Goal: Task Accomplishment & Management: Complete application form

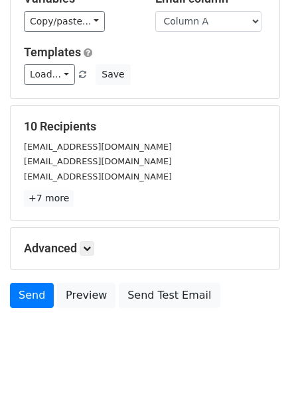
scroll to position [107, 0]
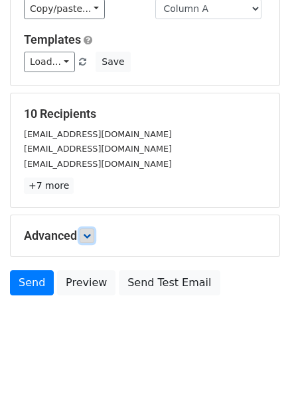
click at [91, 239] on icon at bounding box center [87, 236] width 8 height 8
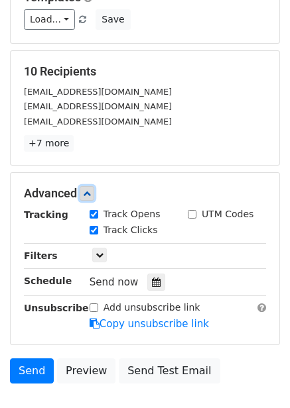
scroll to position [173, 0]
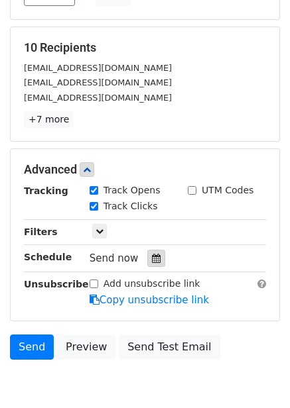
click at [158, 263] on div at bounding box center [156, 258] width 18 height 17
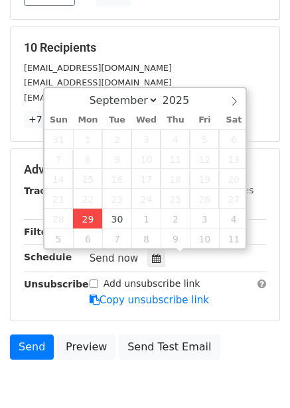
type input "2025-09-29 13:01"
type input "01"
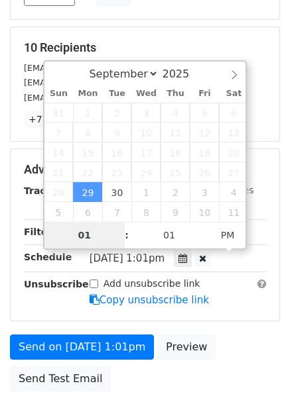
type input "4"
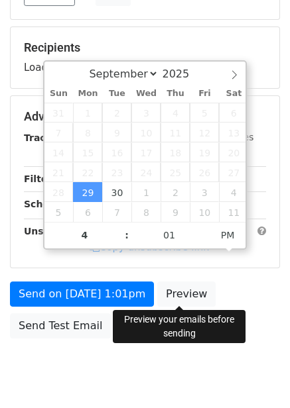
type input "2025-09-29 16:01"
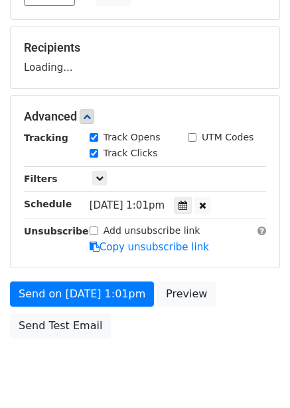
click at [186, 325] on div "Send on Sep 29 at 1:01pm Preview Send Test Email" at bounding box center [145, 314] width 290 height 64
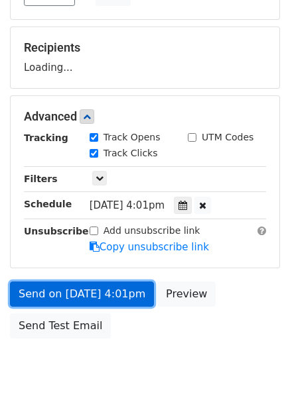
click at [121, 295] on link "Send on Sep 29 at 4:01pm" at bounding box center [82, 294] width 144 height 25
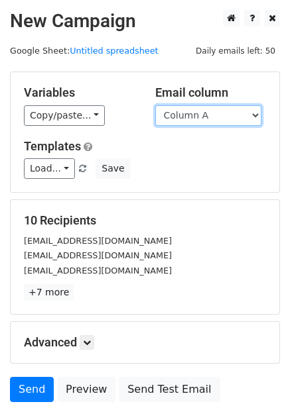
click at [239, 123] on select "Column A Column B Column C Column D Column E Column F" at bounding box center [208, 115] width 106 height 21
select select "Column B"
click at [155, 105] on select "Column A Column B Column C Column D Column E Column F" at bounding box center [208, 115] width 106 height 21
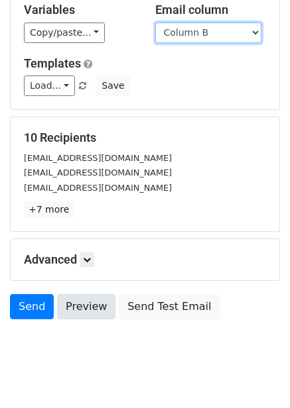
scroll to position [107, 0]
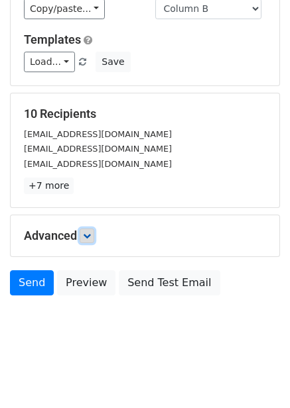
click at [94, 240] on link at bounding box center [87, 236] width 15 height 15
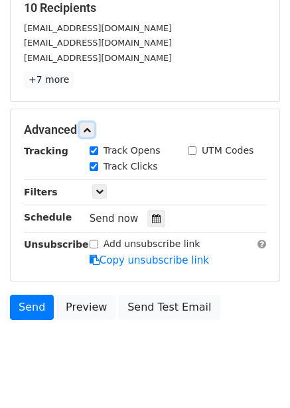
scroll to position [219, 0]
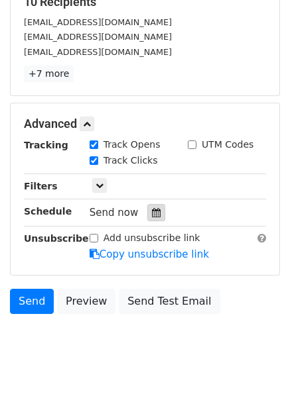
click at [152, 212] on icon at bounding box center [156, 212] width 9 height 9
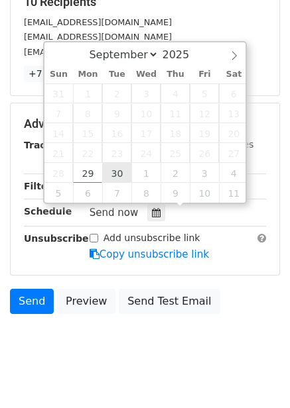
type input "2025-09-30 12:00"
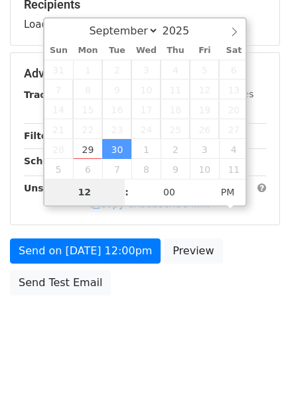
scroll to position [215, 0]
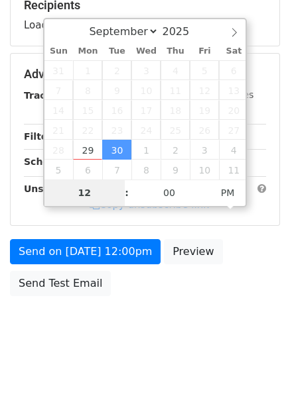
type input "5"
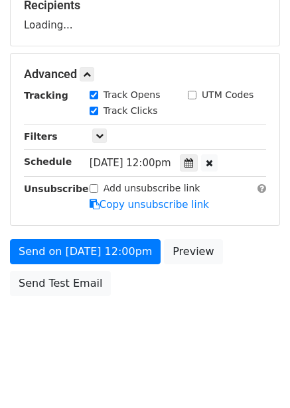
type input "2025-09-30 17:00"
drag, startPoint x: 200, startPoint y: 278, endPoint x: 199, endPoint y: 288, distance: 10.0
click at [200, 278] on div "Send on Sep 30 at 12:00pm Preview Send Test Email" at bounding box center [145, 271] width 290 height 64
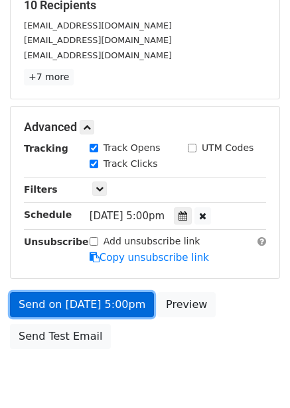
click at [115, 297] on link "Send on Sep 30 at 5:00pm" at bounding box center [82, 304] width 144 height 25
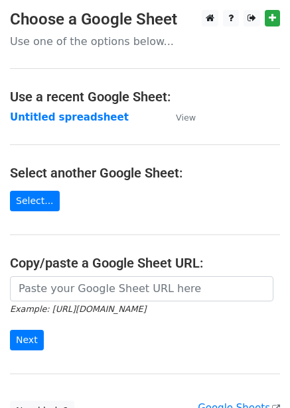
click at [68, 111] on strong "Untitled spreadsheet" at bounding box center [69, 117] width 119 height 12
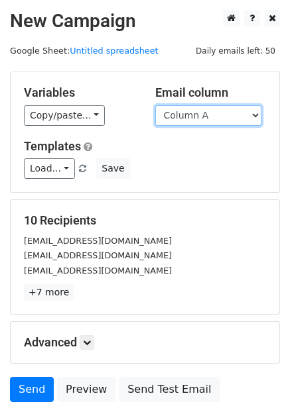
click at [209, 113] on select "Column A Column B Column C Column D Column E Column F" at bounding box center [208, 115] width 106 height 21
select select "Column C"
click at [155, 105] on select "Column A Column B Column C Column D Column E Column F" at bounding box center [208, 115] width 106 height 21
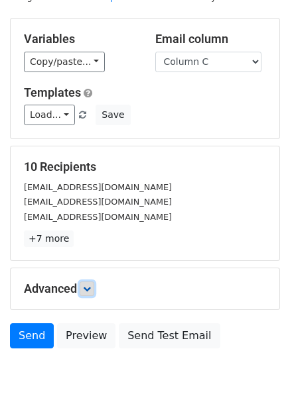
click at [85, 285] on icon at bounding box center [87, 289] width 8 height 8
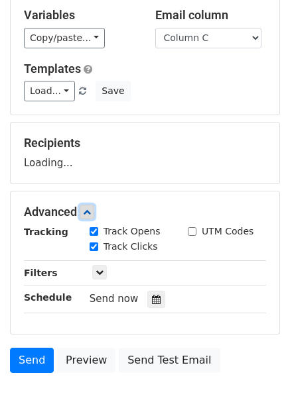
scroll to position [120, 0]
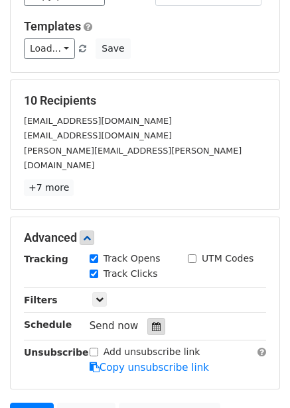
click at [154, 318] on div at bounding box center [156, 326] width 18 height 17
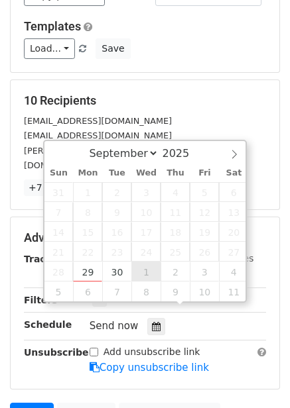
type input "2025-10-01 12:00"
select select "9"
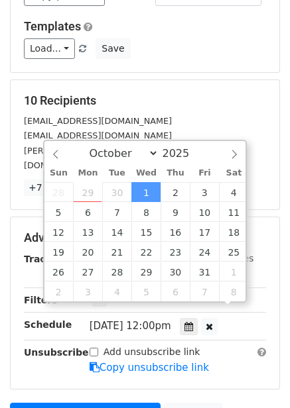
scroll to position [1, 0]
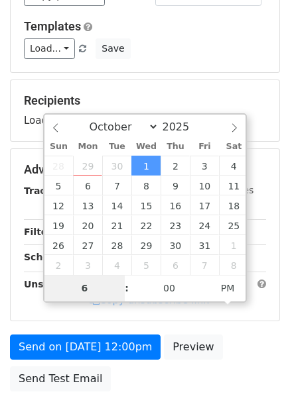
type input "6"
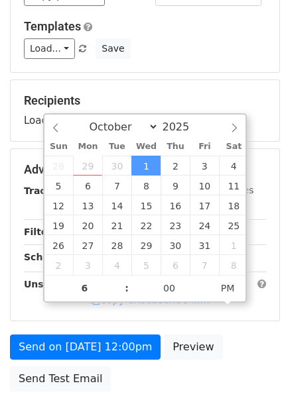
type input "2025-10-01 18:00"
type input "06"
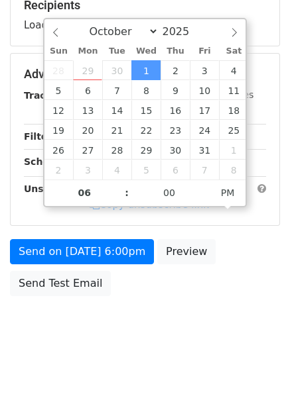
scroll to position [219, 0]
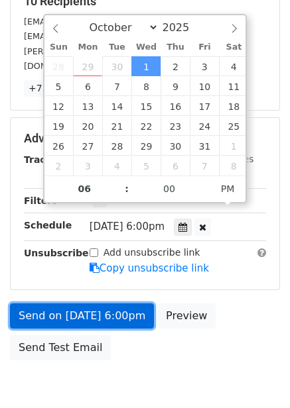
click at [117, 303] on link "Send on Oct 1 at 6:00pm" at bounding box center [82, 315] width 144 height 25
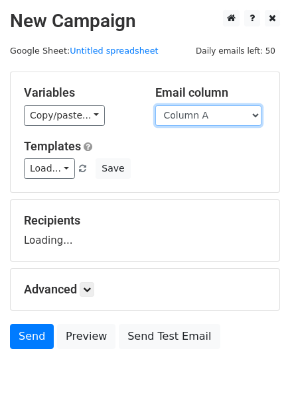
click at [193, 113] on select "Column A Column B Column C Column D Column E Column F" at bounding box center [208, 115] width 106 height 21
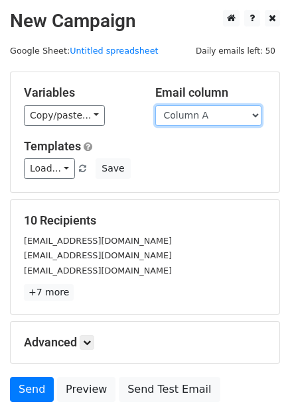
click at [207, 113] on select "Column A Column B Column C Column D Column E Column F" at bounding box center [208, 115] width 106 height 21
select select "Column D"
click at [155, 105] on select "Column A Column B Column C Column D Column E Column F" at bounding box center [208, 115] width 106 height 21
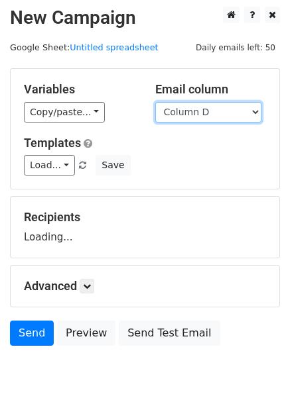
scroll to position [54, 0]
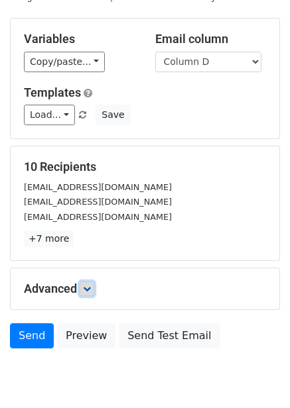
click at [90, 283] on link at bounding box center [87, 289] width 15 height 15
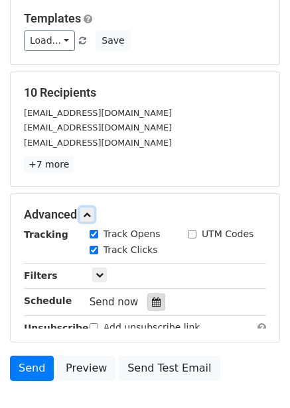
scroll to position [153, 0]
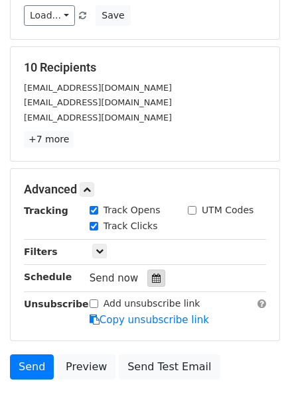
click at [157, 272] on div at bounding box center [156, 278] width 18 height 17
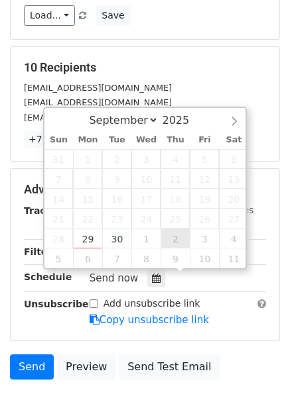
type input "2025-10-02 12:00"
select select "9"
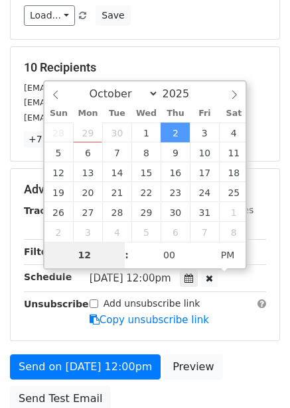
type input "7"
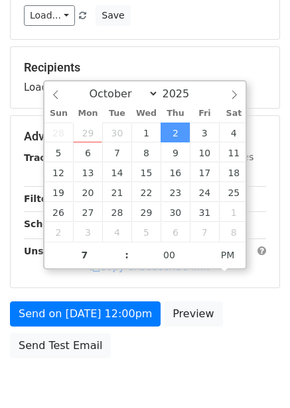
type input "2025-10-02 19:00"
click at [233, 327] on div "Send on Oct 2 at 12:00pm Preview Send Test Email" at bounding box center [145, 333] width 290 height 64
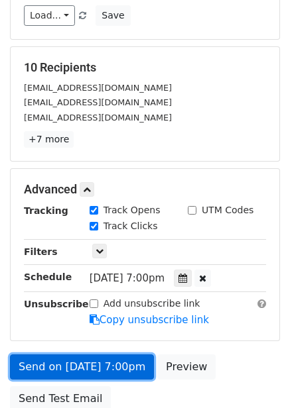
click at [121, 360] on link "Send on Oct 2 at 7:00pm" at bounding box center [82, 366] width 144 height 25
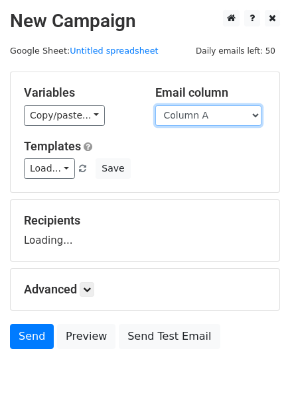
drag, startPoint x: 0, startPoint y: 0, endPoint x: 181, endPoint y: 122, distance: 218.1
click at [181, 115] on select "Column A Column B Column C Column D Column E Column F" at bounding box center [208, 115] width 106 height 21
select select "Column E"
click at [155, 105] on select "Column A Column B Column C Column D Column E Column F" at bounding box center [208, 115] width 106 height 21
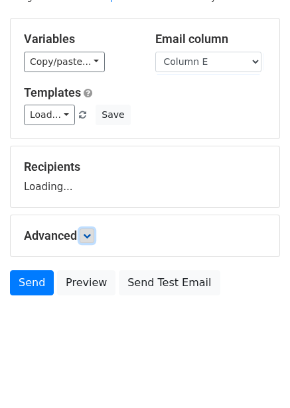
click at [91, 234] on icon at bounding box center [87, 236] width 8 height 8
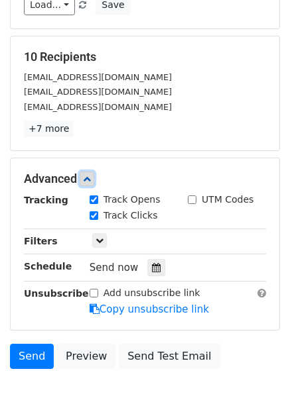
scroll to position [167, 0]
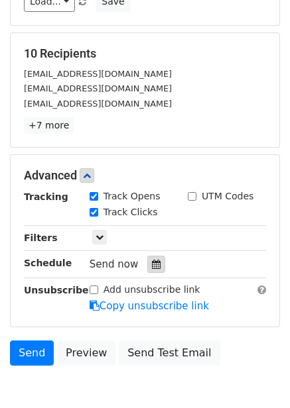
click at [155, 260] on div at bounding box center [156, 264] width 18 height 17
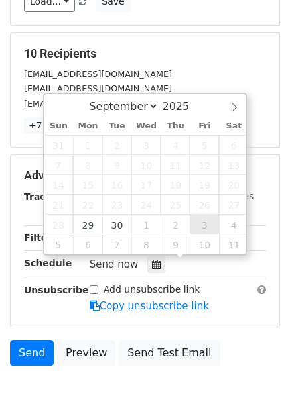
type input "2025-10-03 12:00"
select select "9"
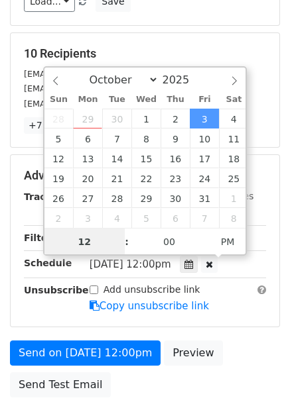
scroll to position [1, 0]
type input "8"
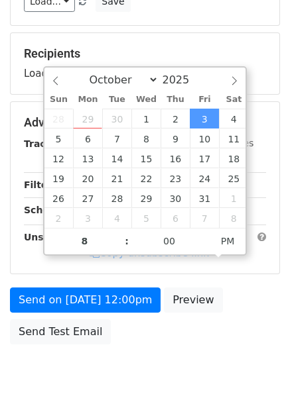
type input "2025-10-03 20:00"
click at [211, 311] on div "Send on Oct 3 at 12:00pm Preview Send Test Email" at bounding box center [145, 320] width 290 height 64
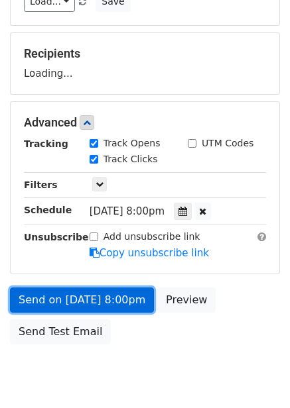
click at [113, 298] on link "Send on Oct 3 at 8:00pm" at bounding box center [82, 300] width 144 height 25
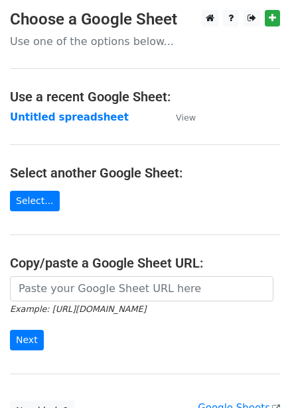
click at [62, 126] on main "Choose a Google Sheet Use one of the options below... Use a recent Google Sheet…" at bounding box center [145, 215] width 290 height 411
click at [79, 121] on strong "Untitled spreadsheet" at bounding box center [69, 117] width 119 height 12
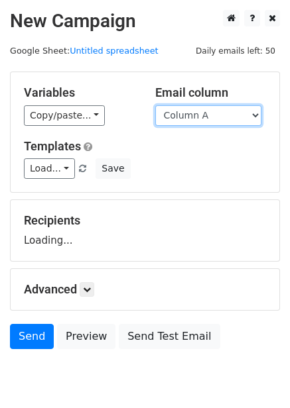
click at [193, 121] on select "Column A Column B Column C Column D Column E Column F" at bounding box center [208, 115] width 106 height 21
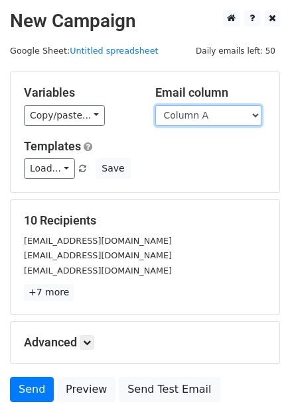
click at [203, 111] on select "Column A Column B Column C Column D Column E Column F" at bounding box center [208, 115] width 106 height 21
select select "Column F"
click at [155, 105] on select "Column A Column B Column C Column D Column E Column F" at bounding box center [208, 115] width 106 height 21
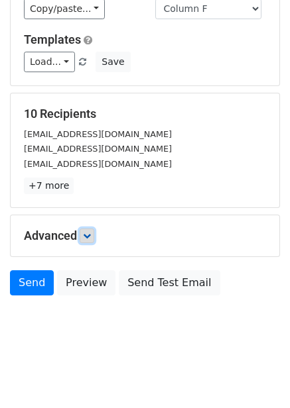
click at [86, 232] on icon at bounding box center [87, 236] width 8 height 8
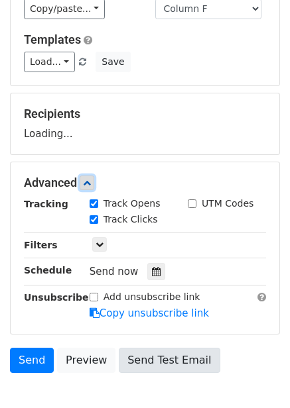
scroll to position [176, 0]
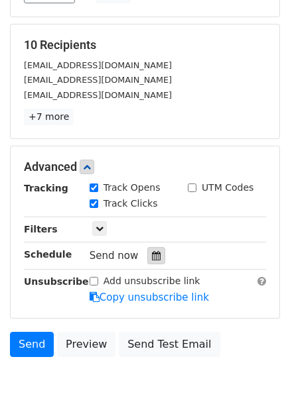
click at [153, 251] on icon at bounding box center [156, 255] width 9 height 9
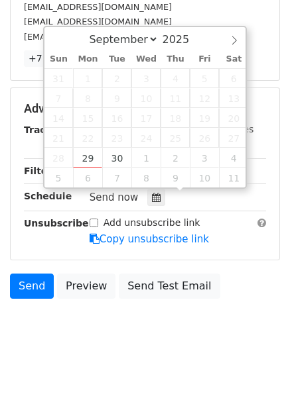
scroll to position [237, 0]
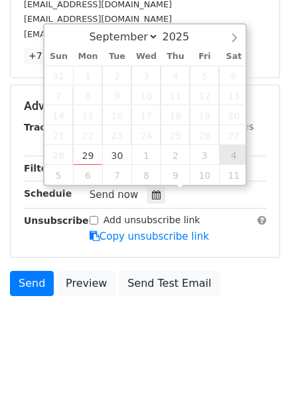
type input "[DATE] 12:00"
select select "9"
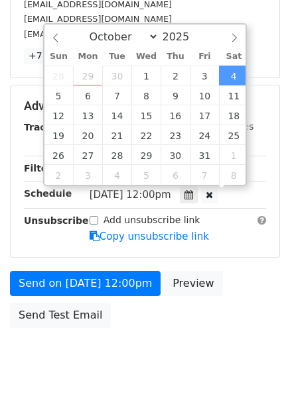
scroll to position [1, 0]
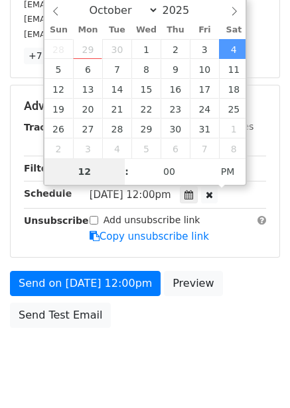
type input "9"
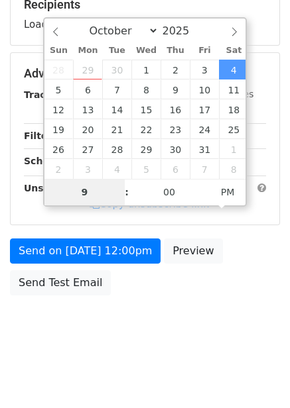
scroll to position [215, 0]
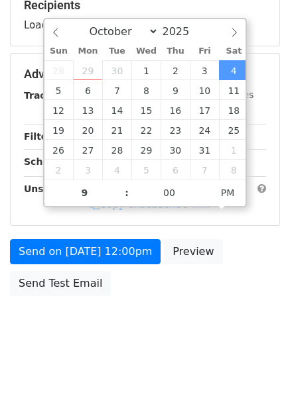
type input "[DATE] 21:00"
click at [278, 246] on div "Send on Oct 4 at 12:00pm Preview Send Test Email" at bounding box center [145, 271] width 290 height 64
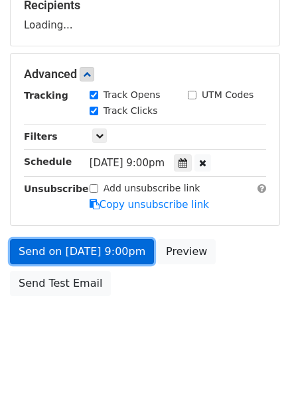
click at [118, 253] on link "Send on Oct 4 at 9:00pm" at bounding box center [82, 251] width 144 height 25
